Goal: Task Accomplishment & Management: Manage account settings

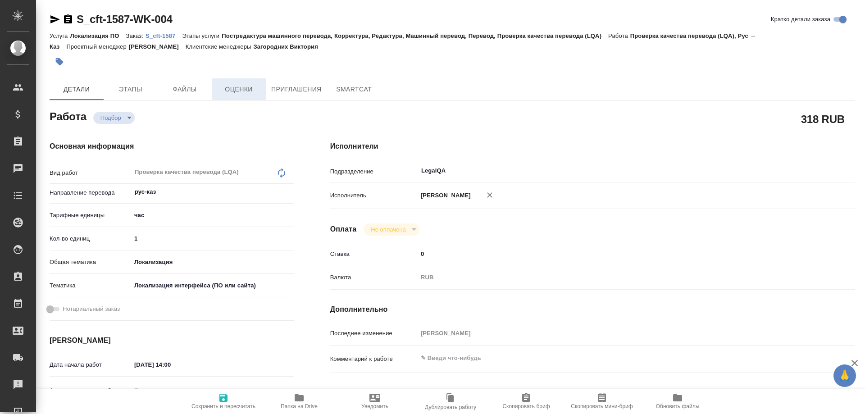
type textarea "x"
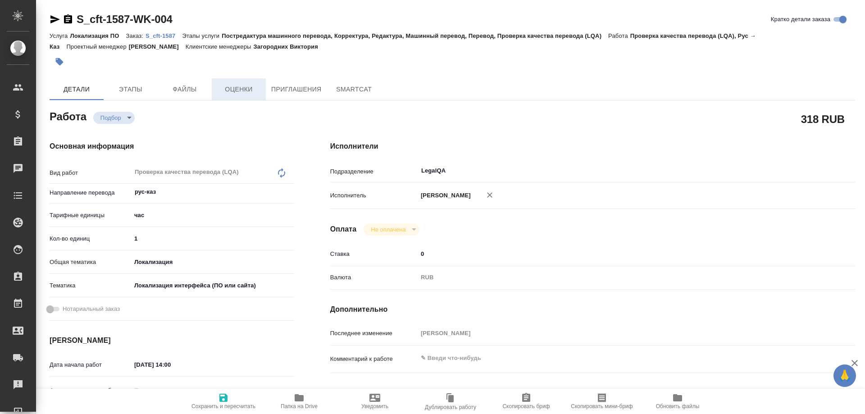
type textarea "x"
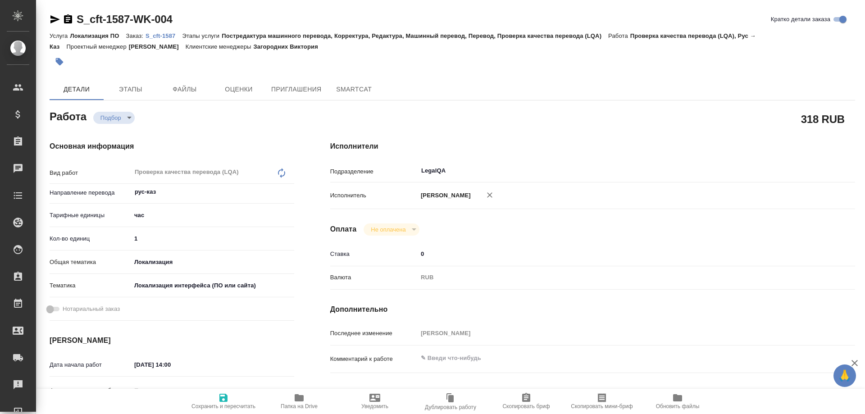
type textarea "x"
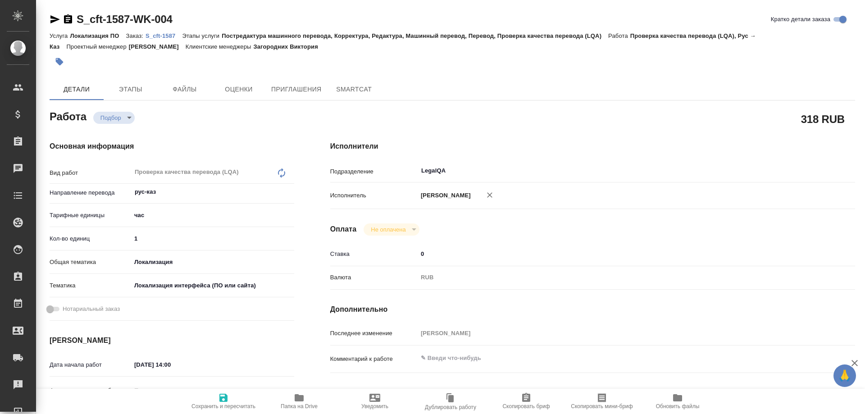
type textarea "x"
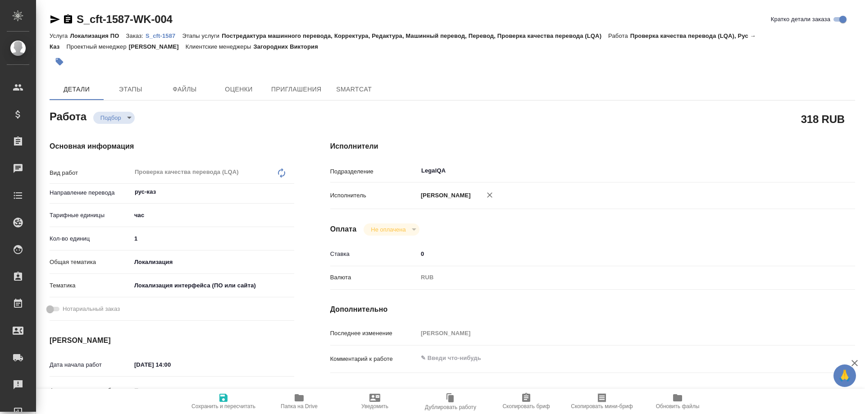
type textarea "x"
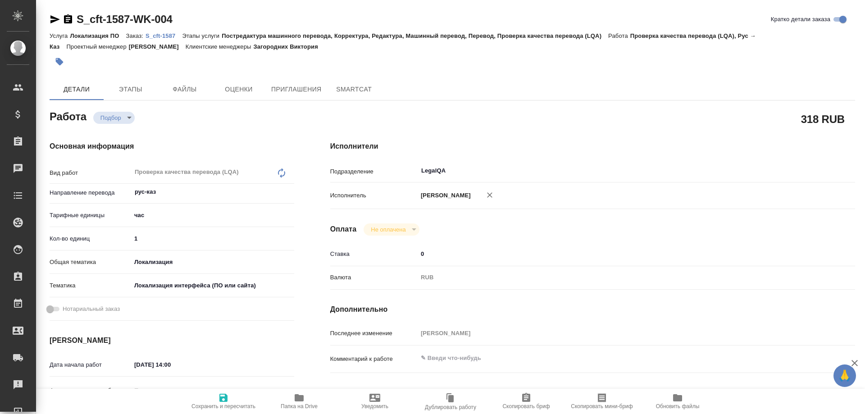
type textarea "x"
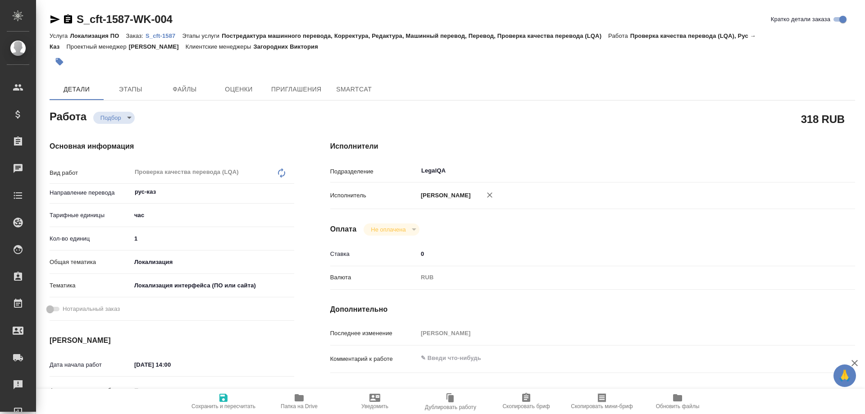
type textarea "x"
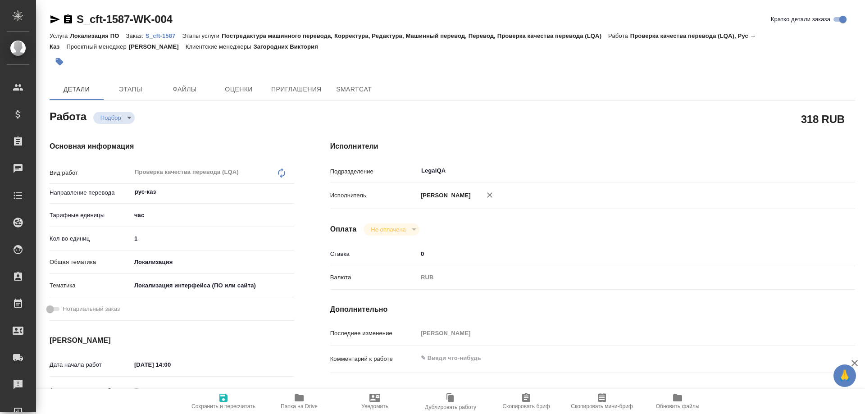
click at [160, 36] on p "S_cft-1587" at bounding box center [164, 35] width 36 height 7
type textarea "x"
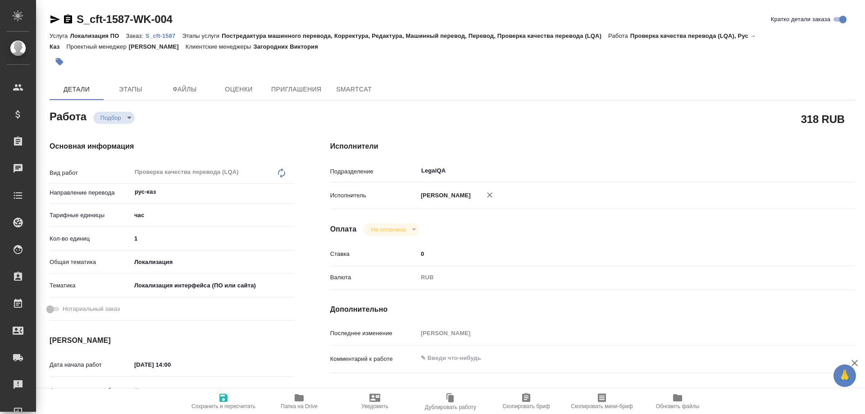
type textarea "x"
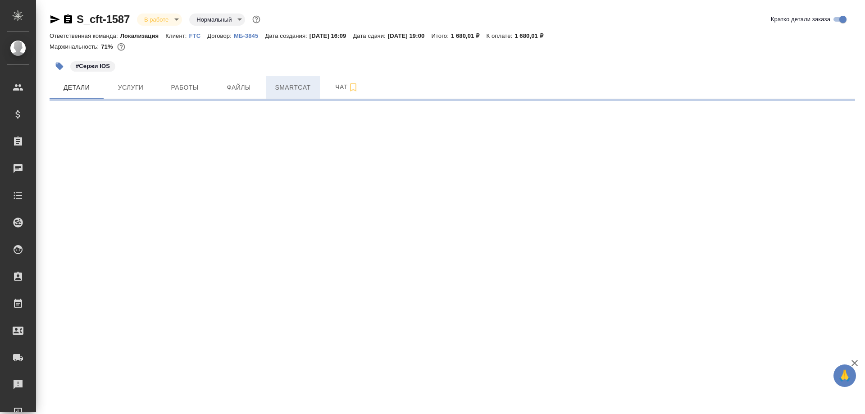
select select "RU"
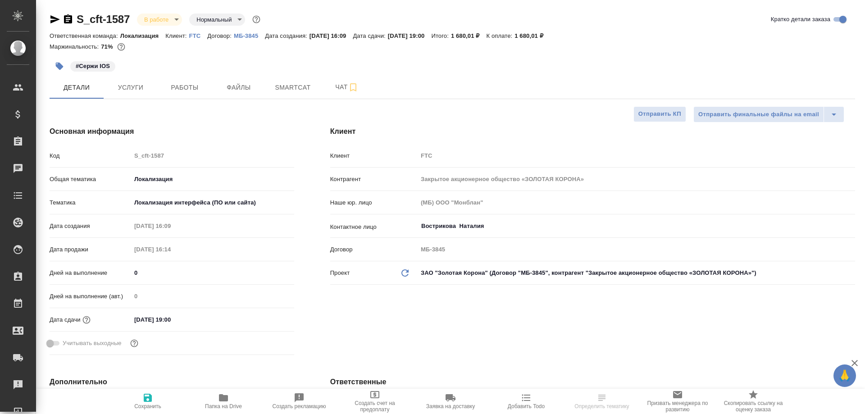
type textarea "x"
type input "[PERSON_NAME]"
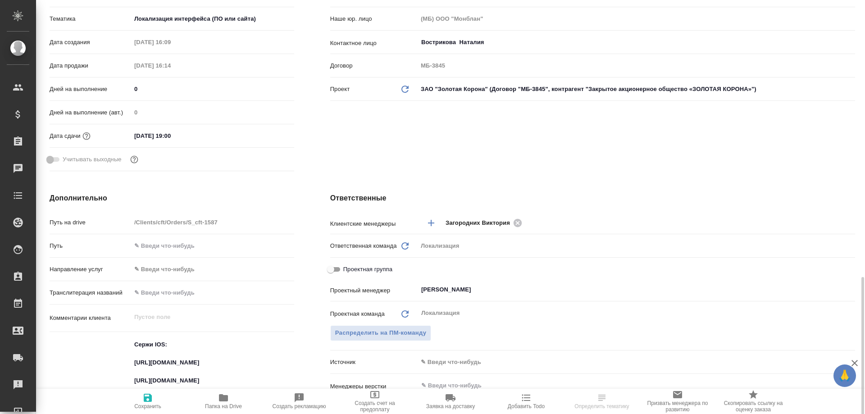
scroll to position [368, 0]
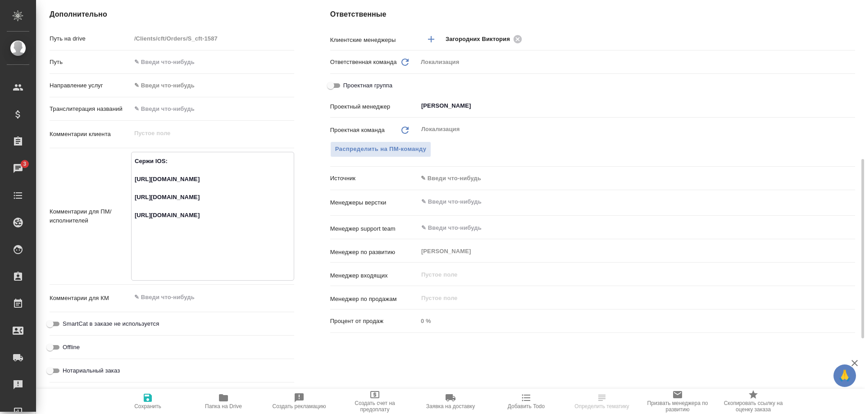
drag, startPoint x: 273, startPoint y: 186, endPoint x: 132, endPoint y: 179, distance: 142.1
click at [132, 179] on textarea "Сержи IOS: [URL][DOMAIN_NAME] [URL][DOMAIN_NAME] [URL][DOMAIN_NAME]" at bounding box center [213, 215] width 162 height 123
type textarea "x"
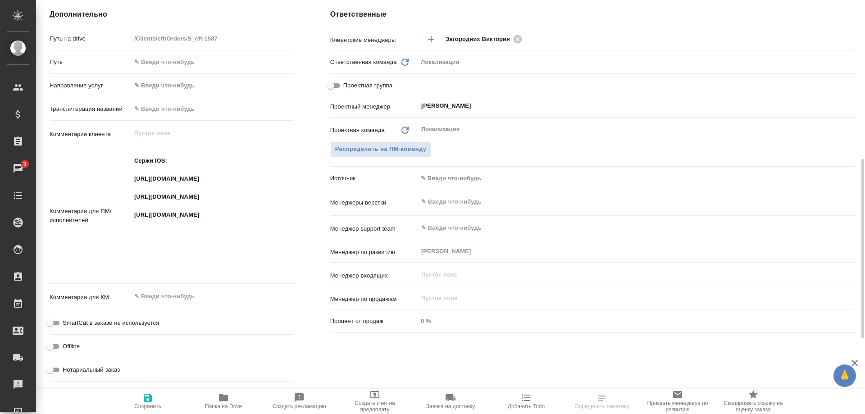
type textarea "x"
select select "RU"
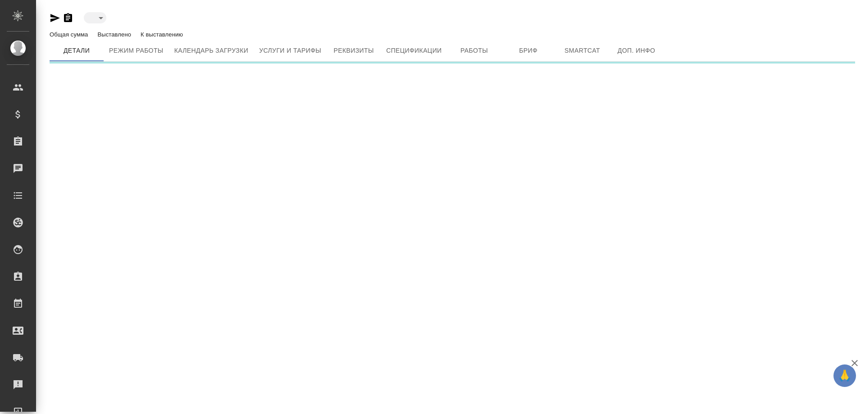
type input "blackList"
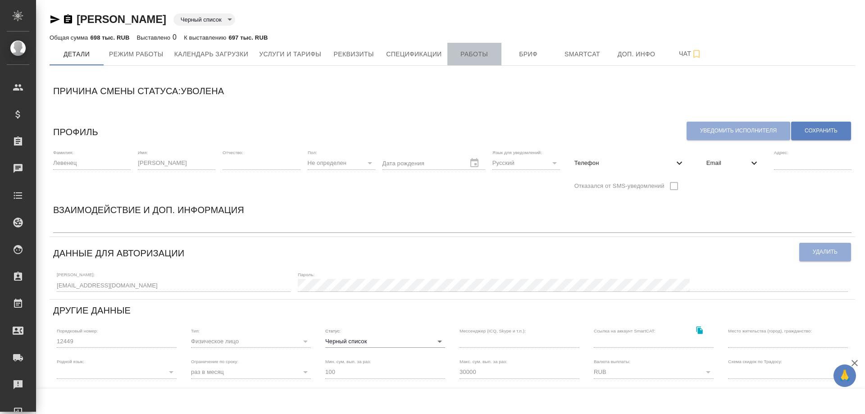
click at [469, 56] on span "Работы" at bounding box center [474, 54] width 43 height 11
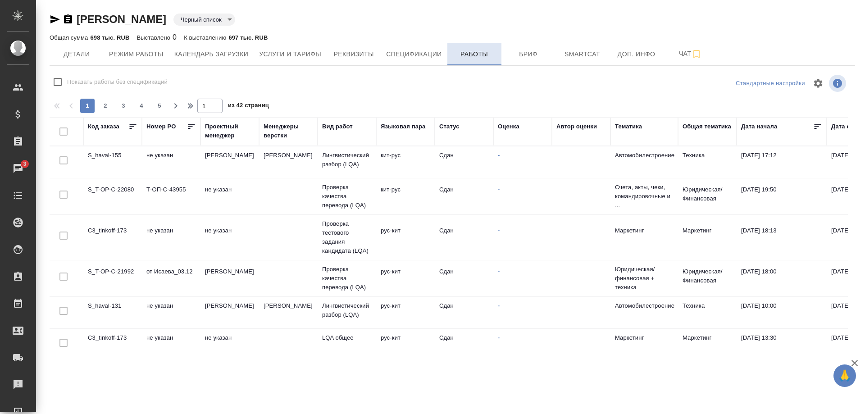
checkbox input "false"
